Goal: Information Seeking & Learning: Learn about a topic

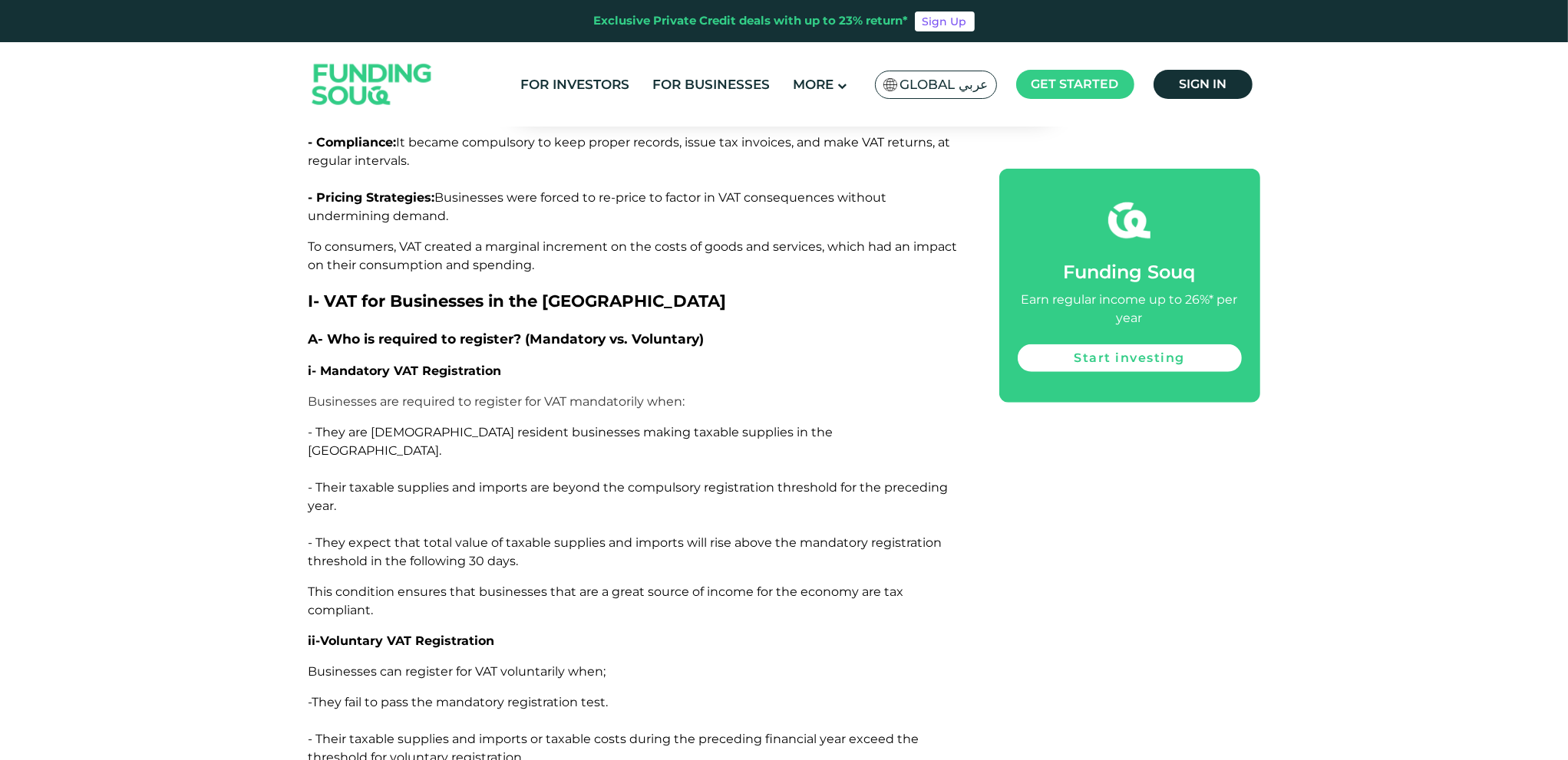
scroll to position [1841, 0]
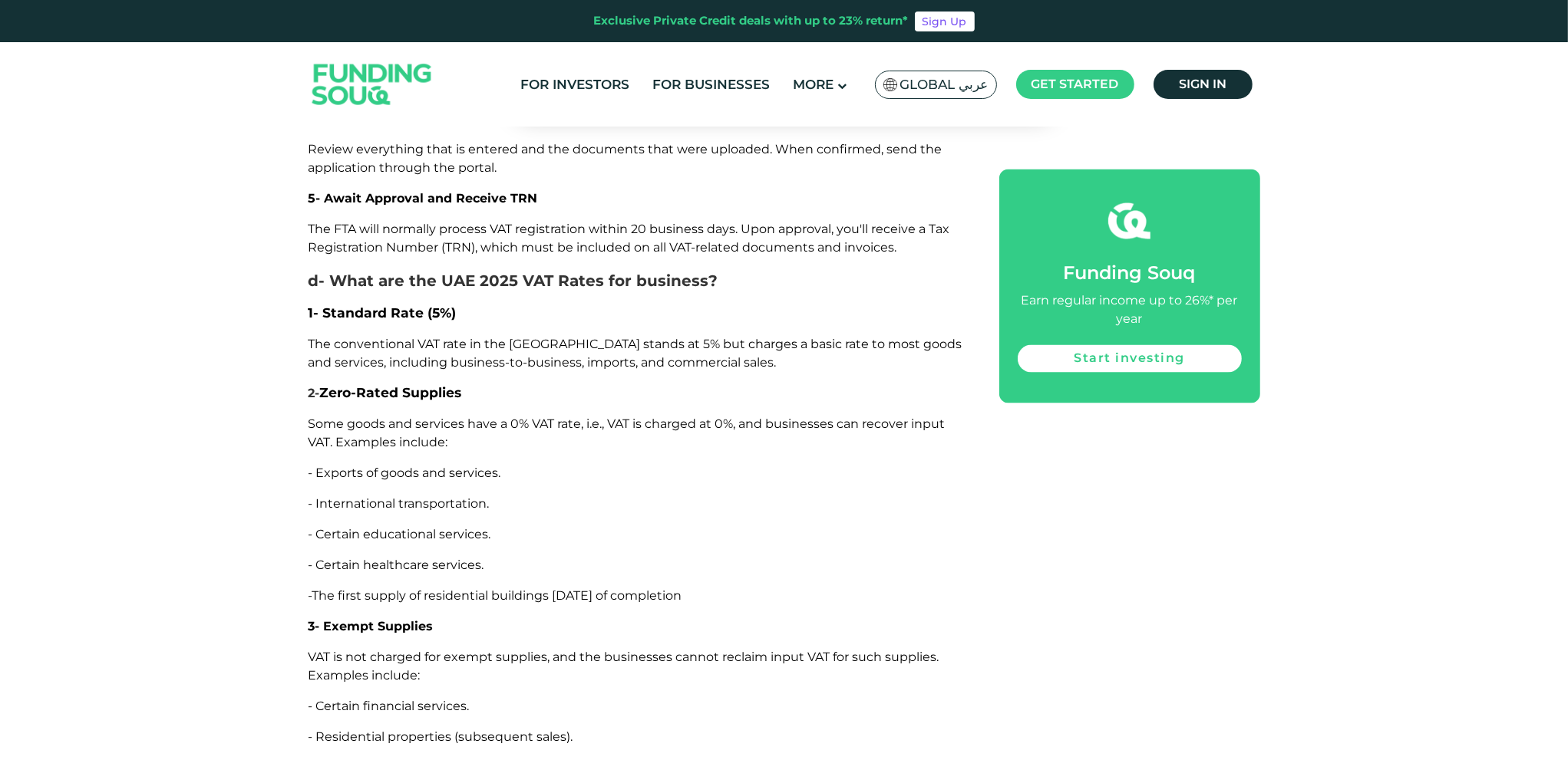
scroll to position [3606, 0]
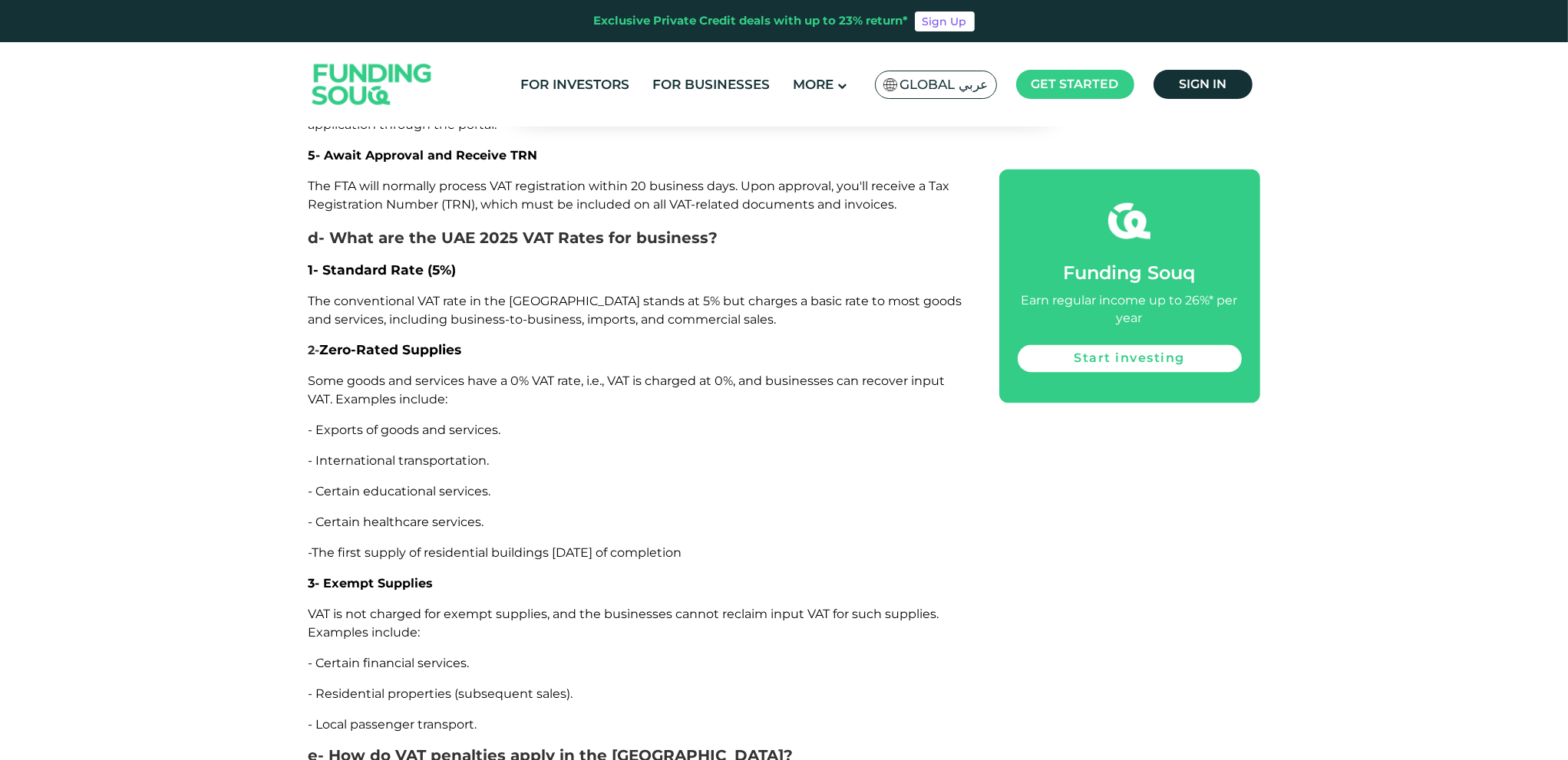
click at [401, 374] on span "Some goods and services have a 0% VAT rate, i.e., VAT is charged at 0%, and bus…" at bounding box center [626, 391] width 637 height 33
drag, startPoint x: 401, startPoint y: 358, endPoint x: 829, endPoint y: 371, distance: 428.2
click at [829, 372] on p "Some goods and services have a 0% VAT rate, i.e., VAT is charged at 0%, and bus…" at bounding box center [636, 391] width 656 height 37
click at [421, 421] on p "- Exports of goods and services." at bounding box center [636, 430] width 656 height 18
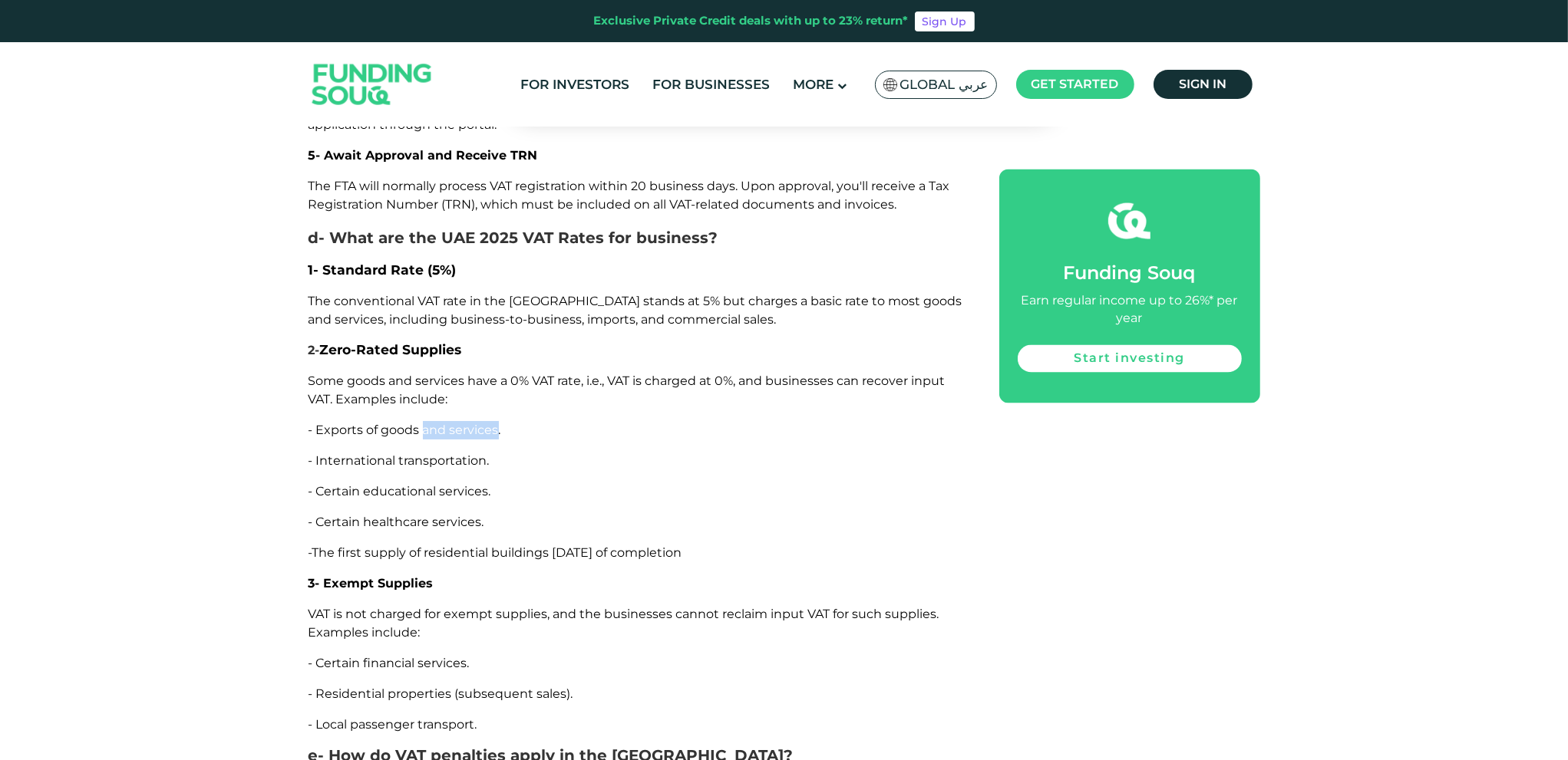
drag, startPoint x: 421, startPoint y: 404, endPoint x: 468, endPoint y: 417, distance: 48.8
click at [468, 421] on p "- Exports of goods and services." at bounding box center [636, 430] width 656 height 18
click at [468, 423] on span "- Exports of goods and services." at bounding box center [405, 430] width 193 height 15
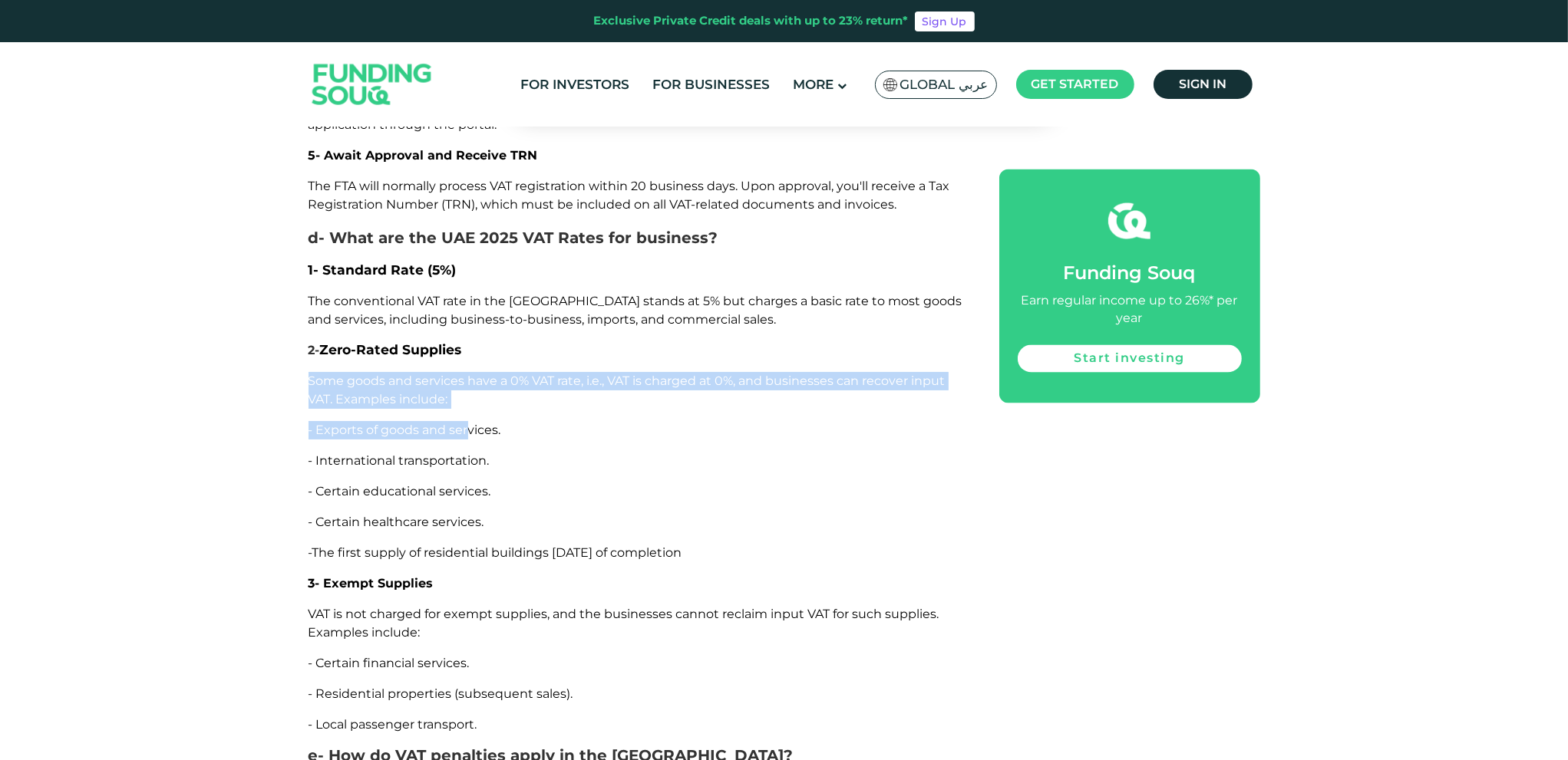
drag, startPoint x: 468, startPoint y: 417, endPoint x: 294, endPoint y: 356, distance: 184.4
drag, startPoint x: 294, startPoint y: 356, endPoint x: 570, endPoint y: 430, distance: 285.7
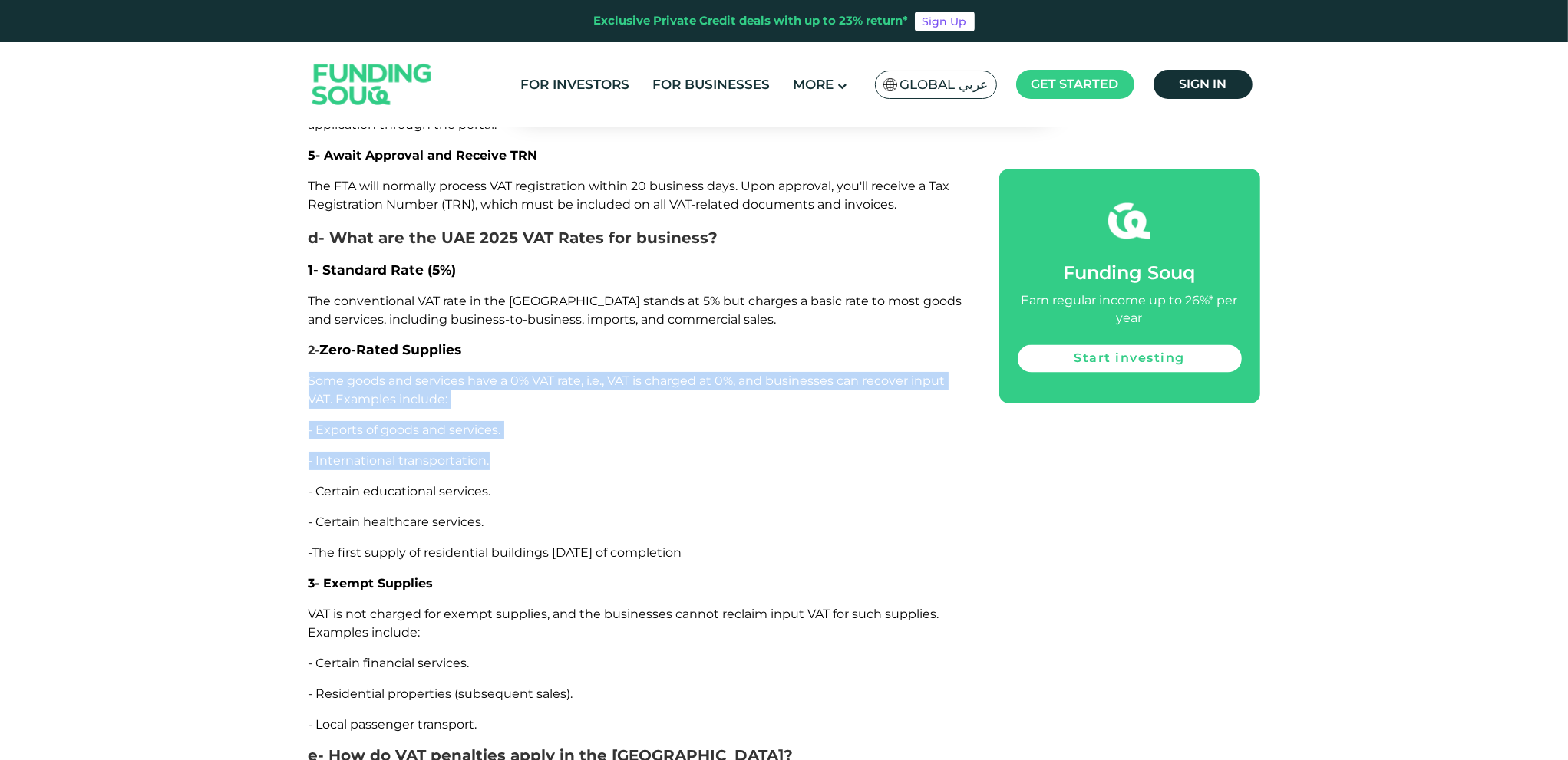
click at [570, 430] on div "Since its introduction in [DATE], Value Added Tax (VAT) has become a cornerston…" at bounding box center [636, 53] width 656 height 5203
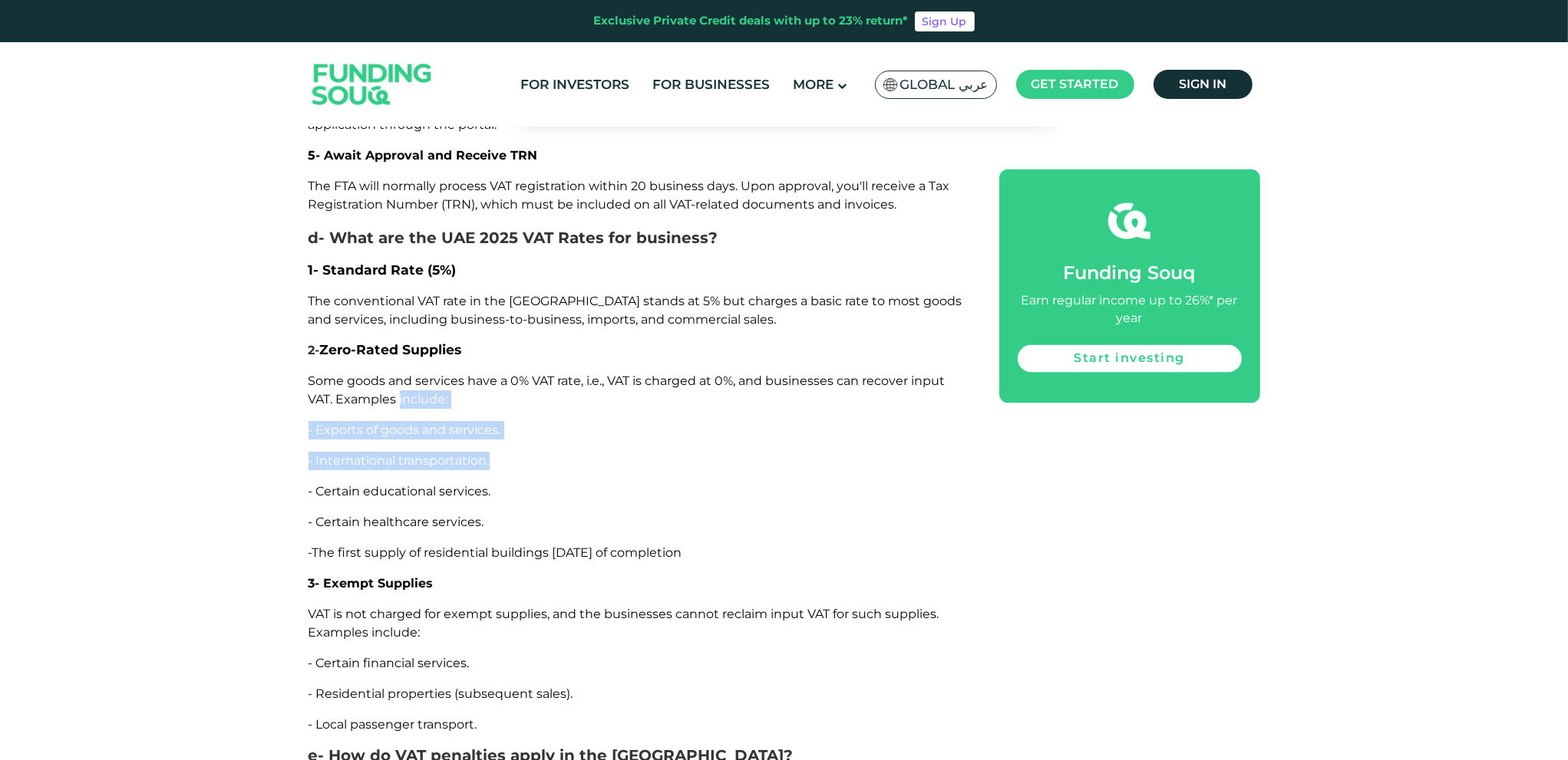
drag, startPoint x: 570, startPoint y: 430, endPoint x: 412, endPoint y: 381, distance: 165.4
click at [412, 381] on div "Since its introduction in [DATE], Value Added Tax (VAT) has become a cornerston…" at bounding box center [636, 53] width 656 height 5203
click at [412, 381] on span "Some goods and services have a 0% VAT rate, i.e., VAT is charged at 0%, and bus…" at bounding box center [626, 391] width 637 height 33
click at [367, 423] on div "Since its introduction in [DATE], Value Added Tax (VAT) has become a cornerston…" at bounding box center [636, 53] width 656 height 5203
